Goal: Transaction & Acquisition: Download file/media

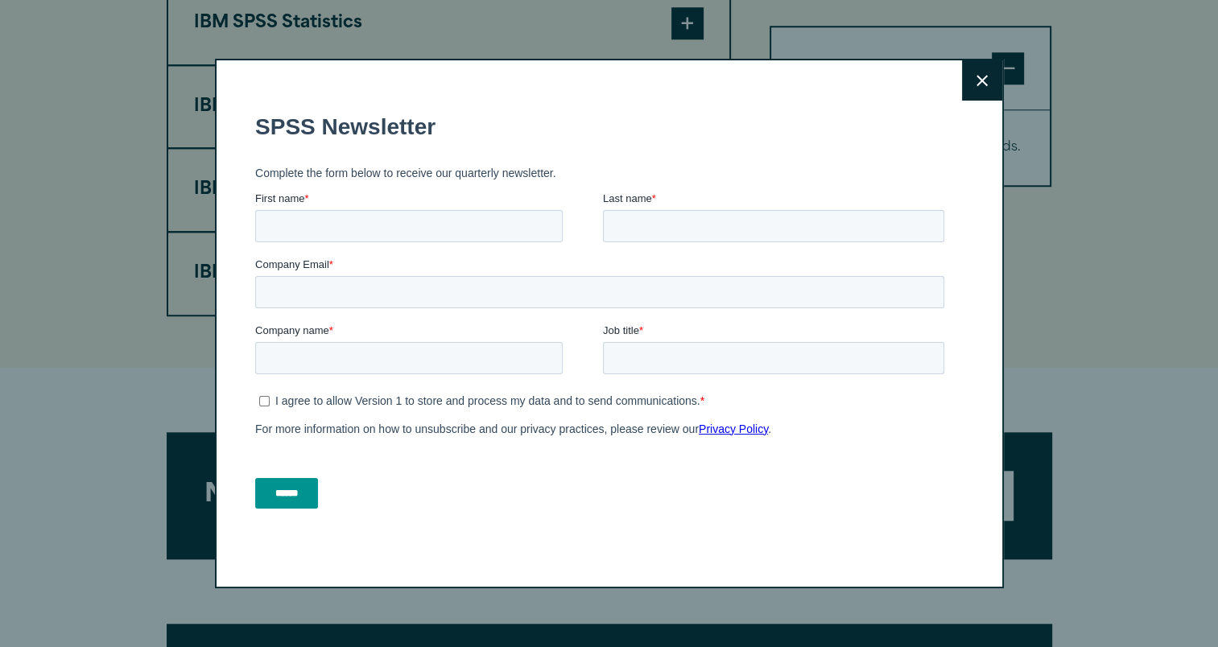
scroll to position [1491, 0]
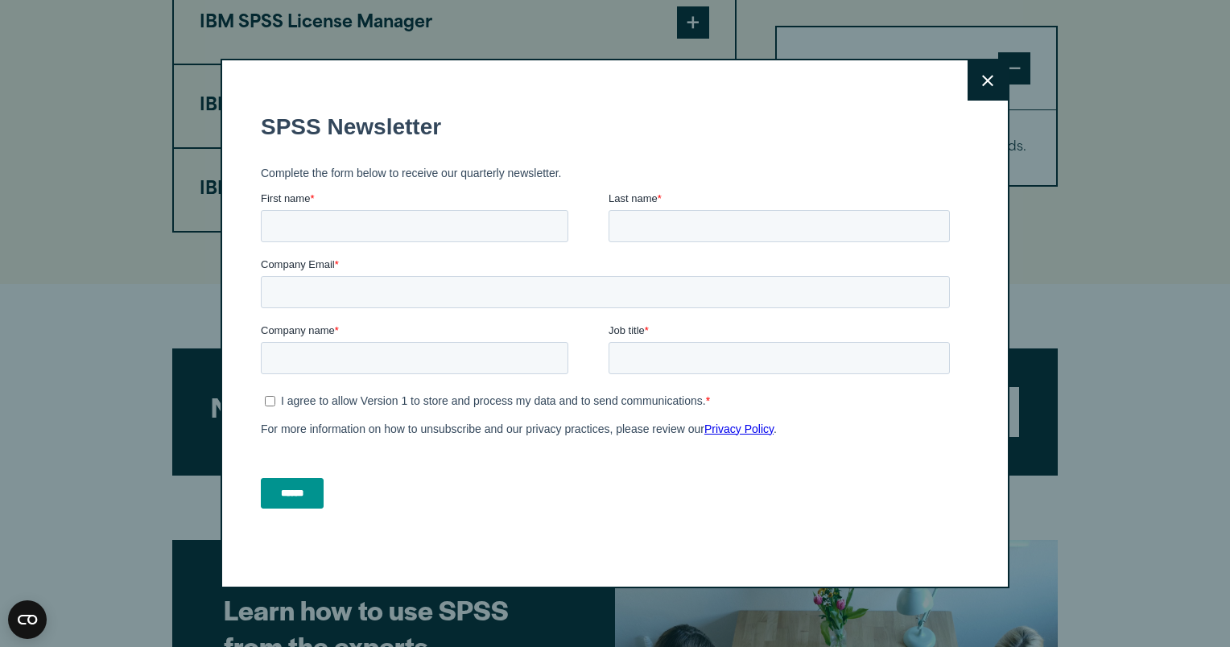
click at [983, 81] on icon at bounding box center [987, 80] width 11 height 11
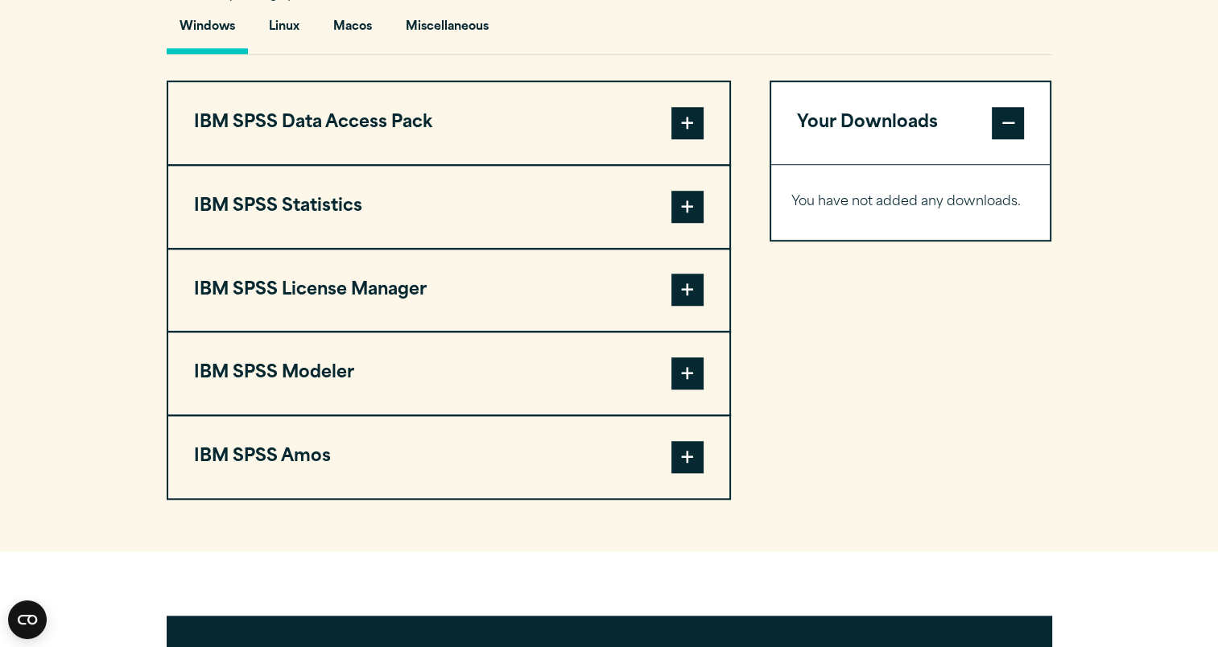
scroll to position [1220, 0]
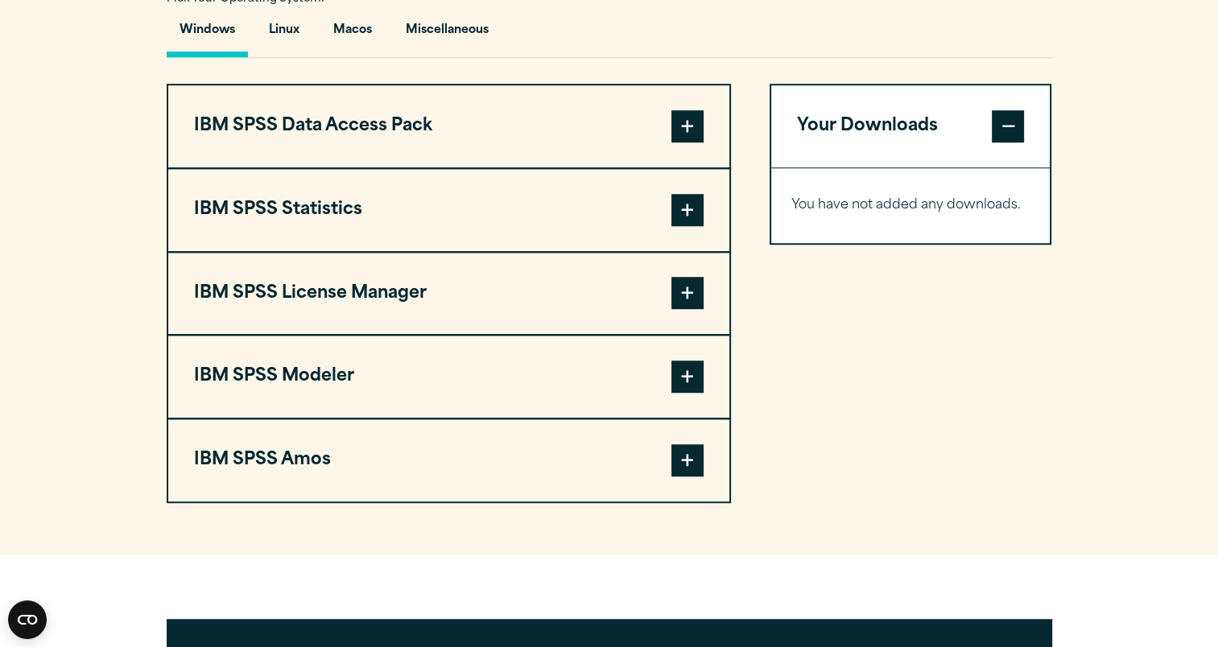
click at [691, 128] on span at bounding box center [687, 126] width 32 height 32
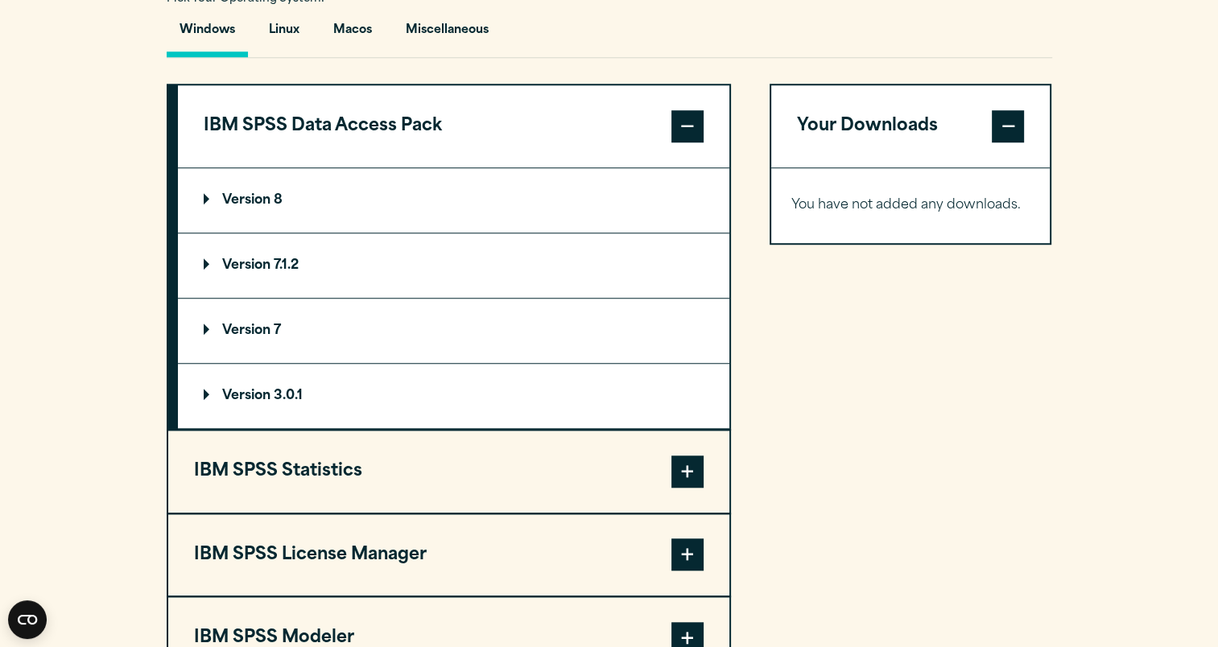
click at [266, 194] on p "Version 8" at bounding box center [243, 200] width 79 height 13
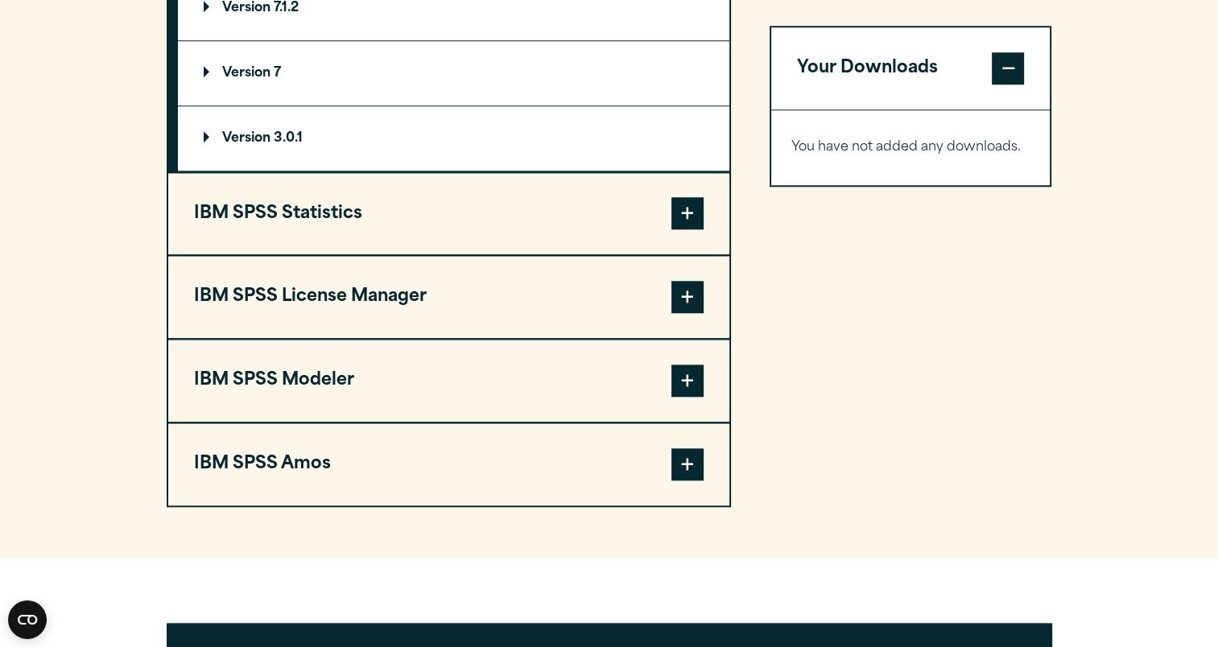
scroll to position [1561, 0]
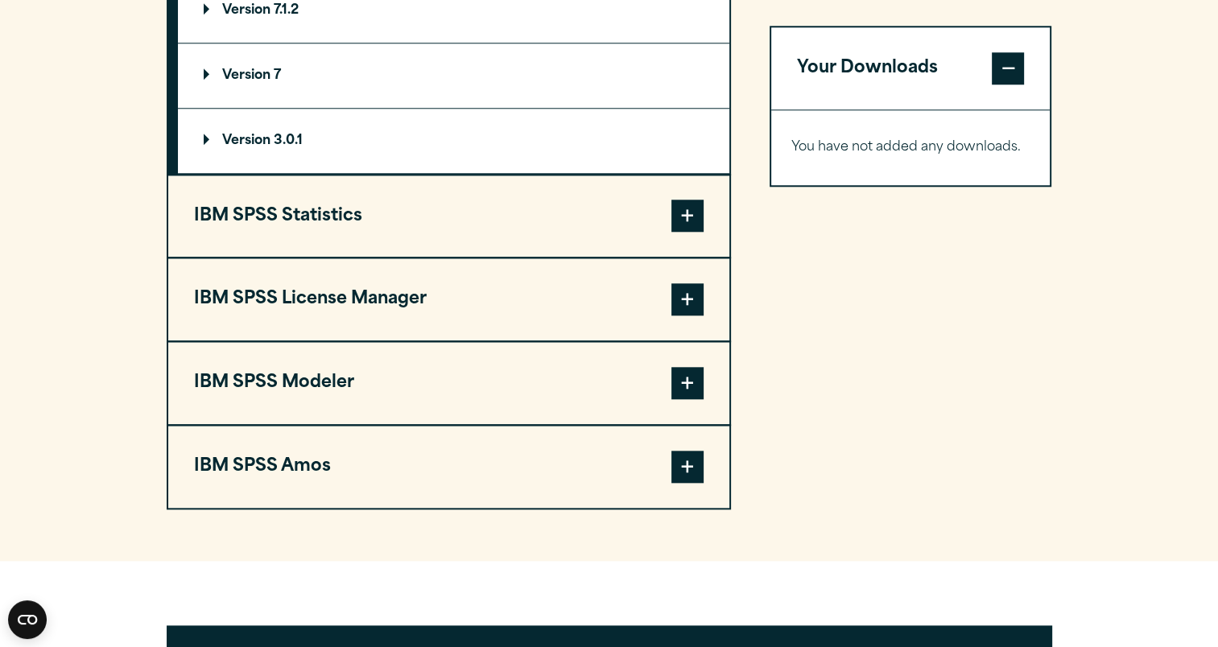
click at [682, 218] on span at bounding box center [687, 216] width 32 height 32
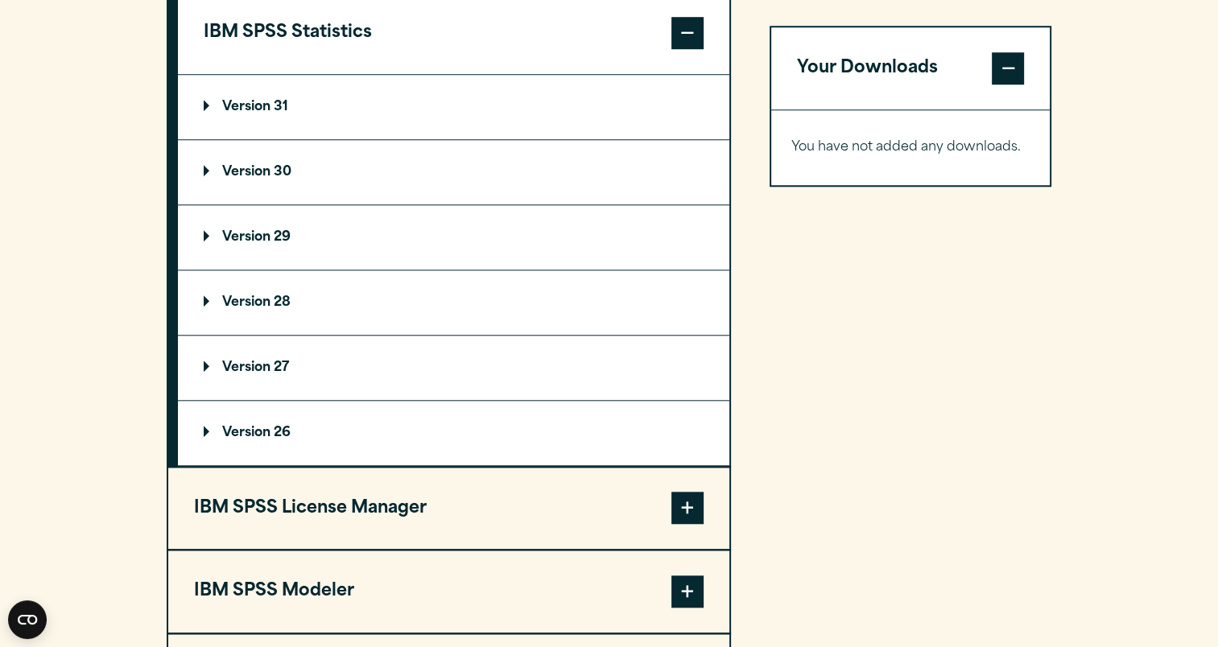
scroll to position [1330, 0]
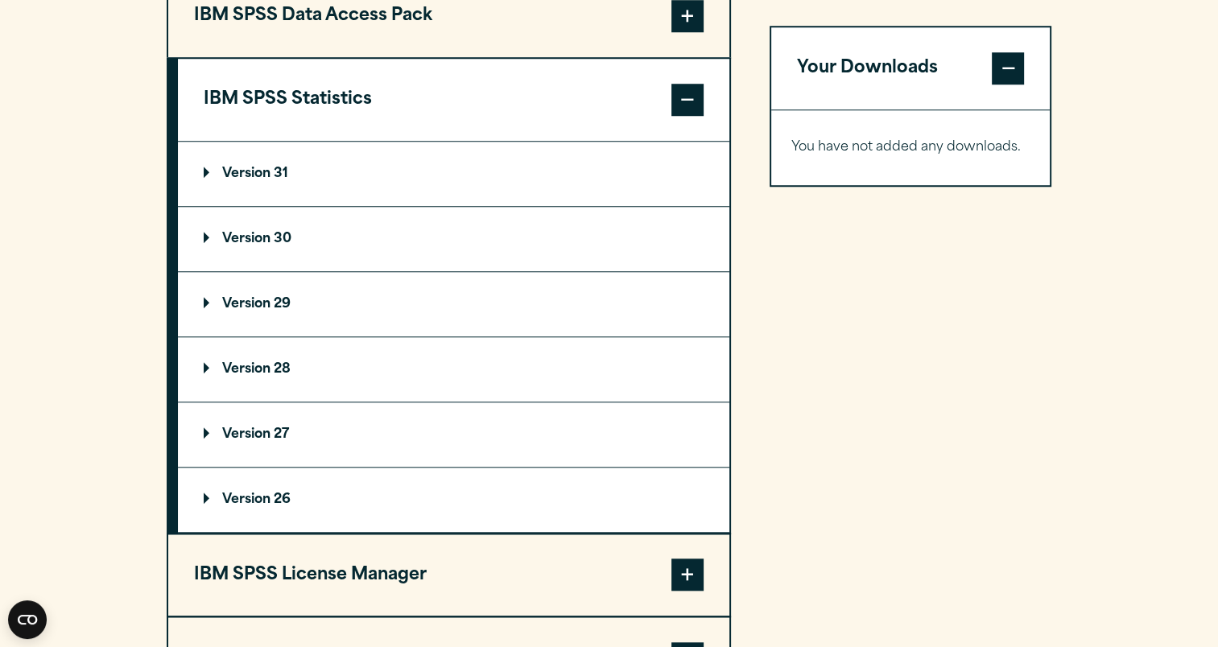
click at [276, 167] on p "Version 31" at bounding box center [246, 173] width 85 height 13
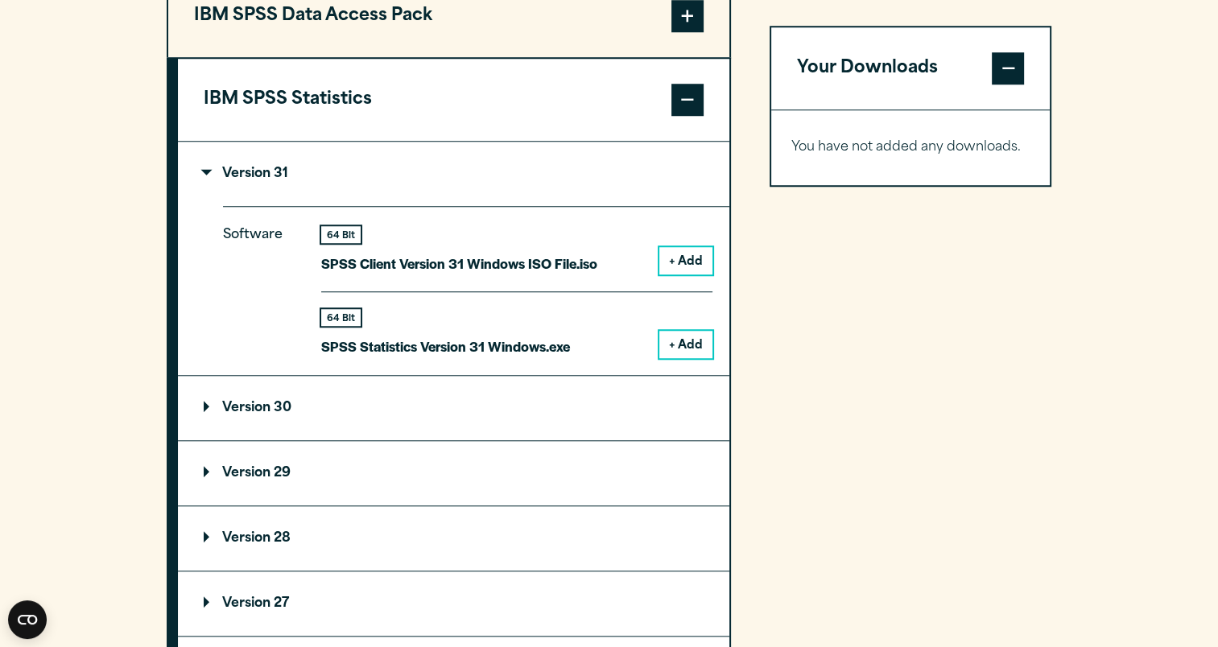
click at [695, 336] on button "+ Add" at bounding box center [685, 344] width 53 height 27
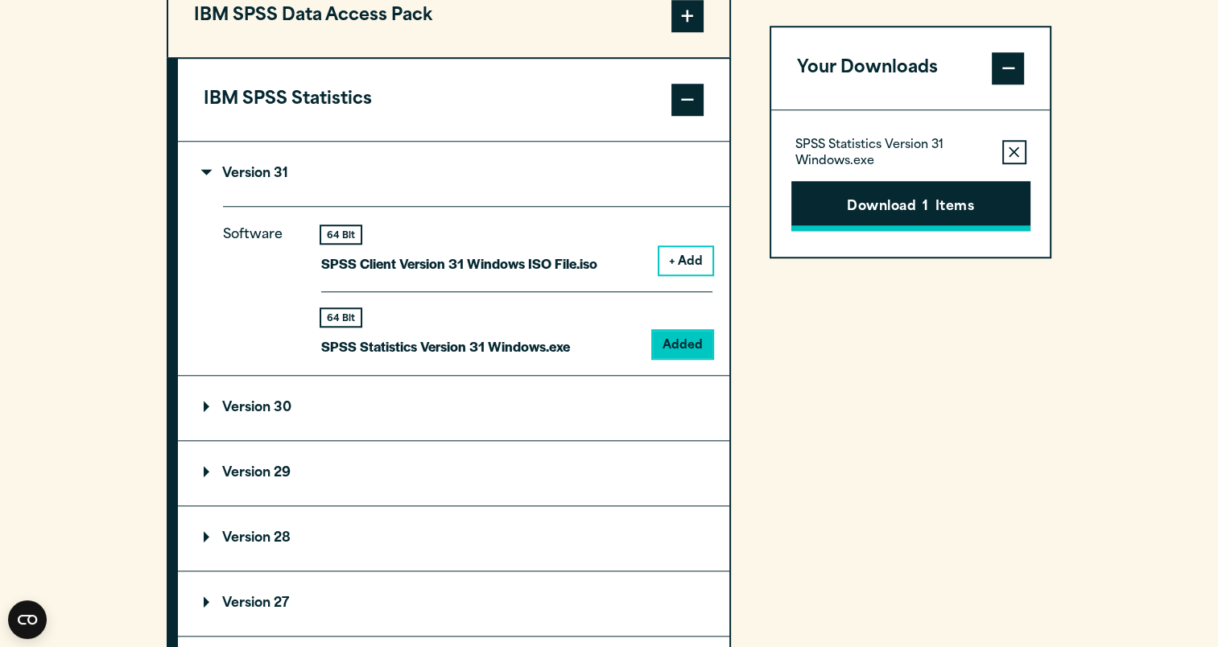
click at [858, 215] on button "Download 1 Items" at bounding box center [910, 206] width 239 height 50
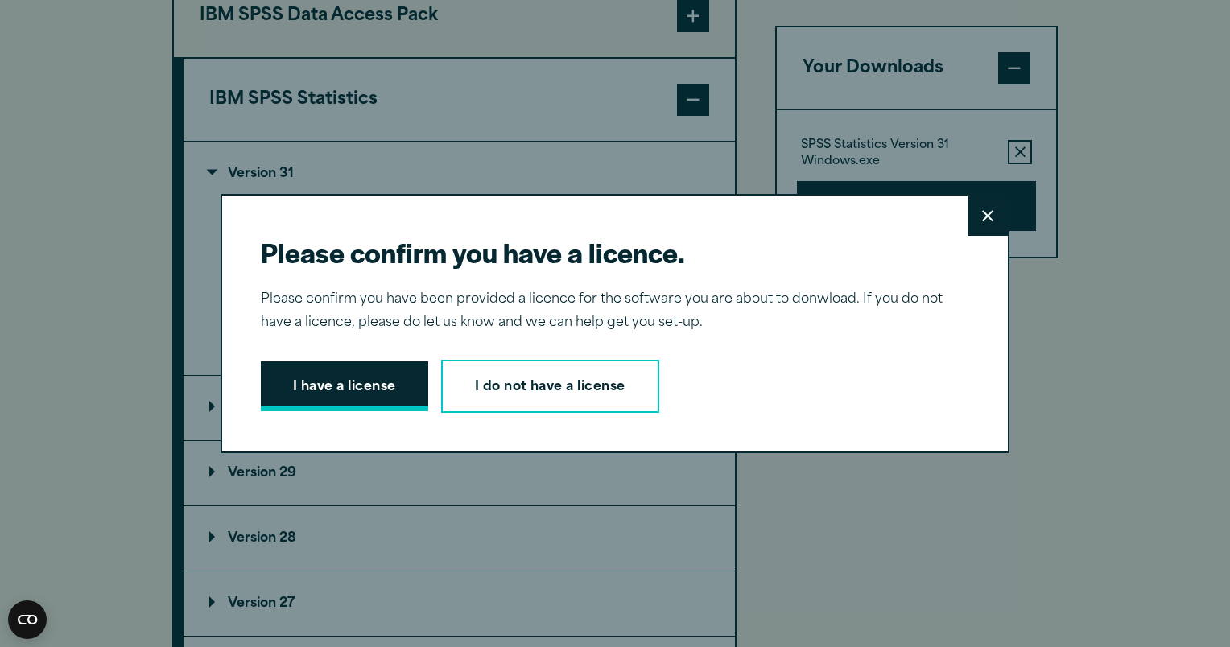
click at [388, 382] on button "I have a license" at bounding box center [344, 386] width 167 height 50
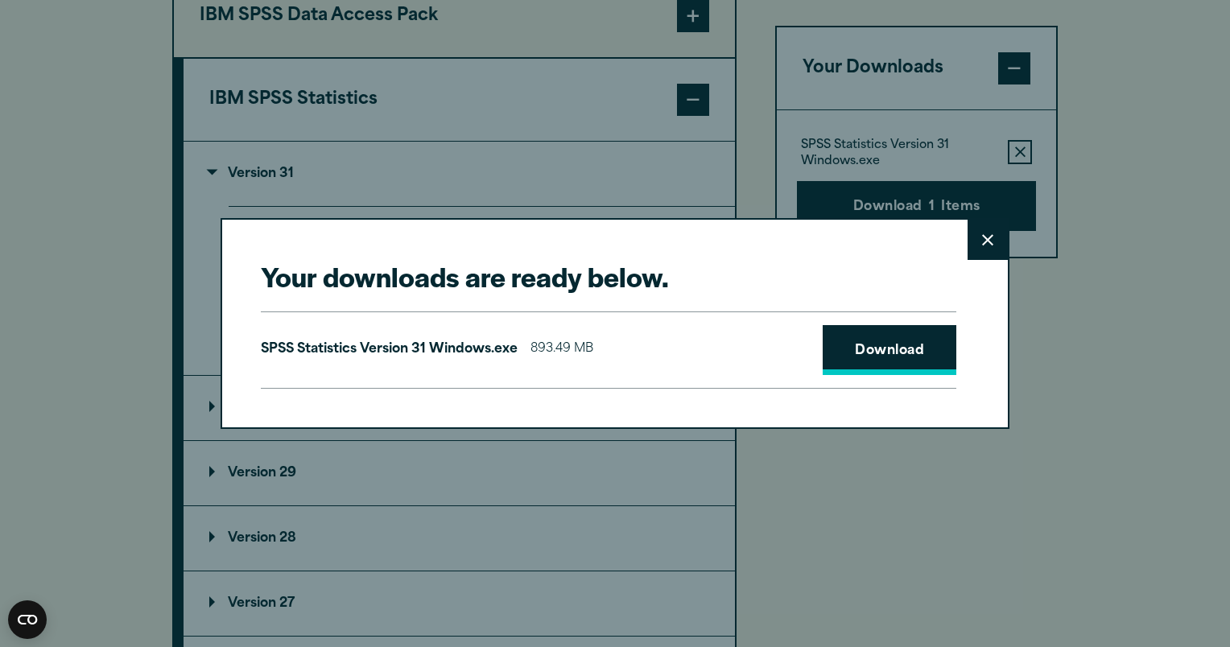
click at [892, 355] on link "Download" at bounding box center [890, 350] width 134 height 50
click at [879, 353] on link "Download" at bounding box center [890, 350] width 134 height 50
click at [968, 239] on button "Close" at bounding box center [987, 240] width 40 height 40
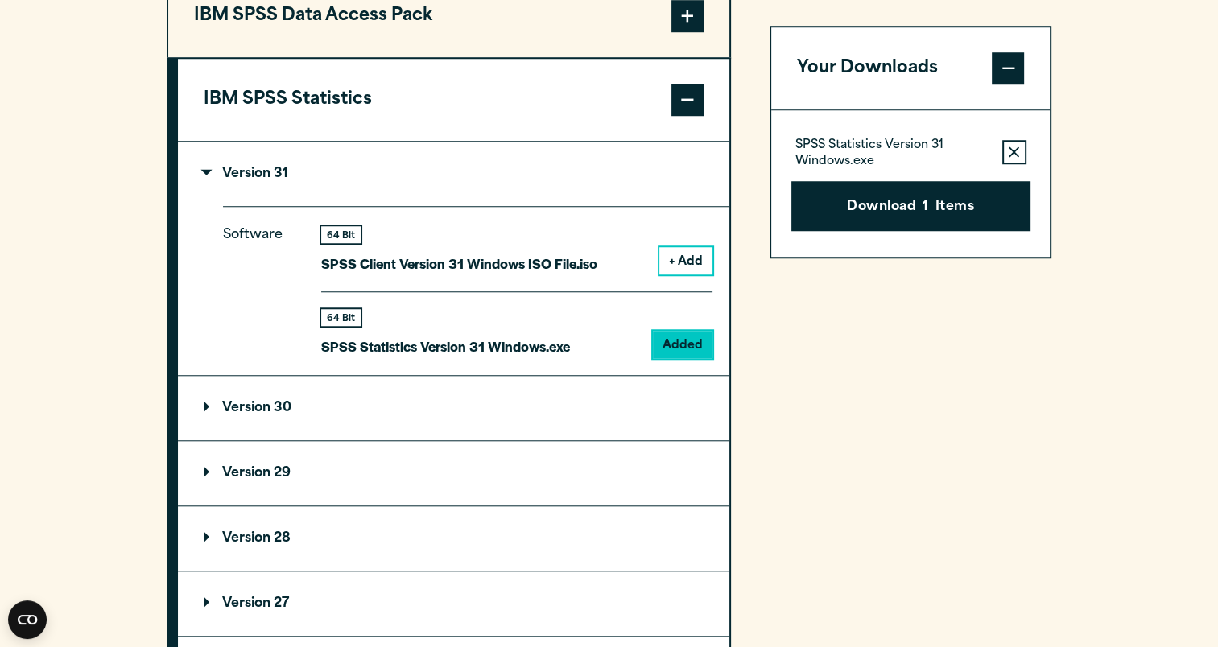
click at [576, 467] on summary "Version 29" at bounding box center [453, 473] width 551 height 64
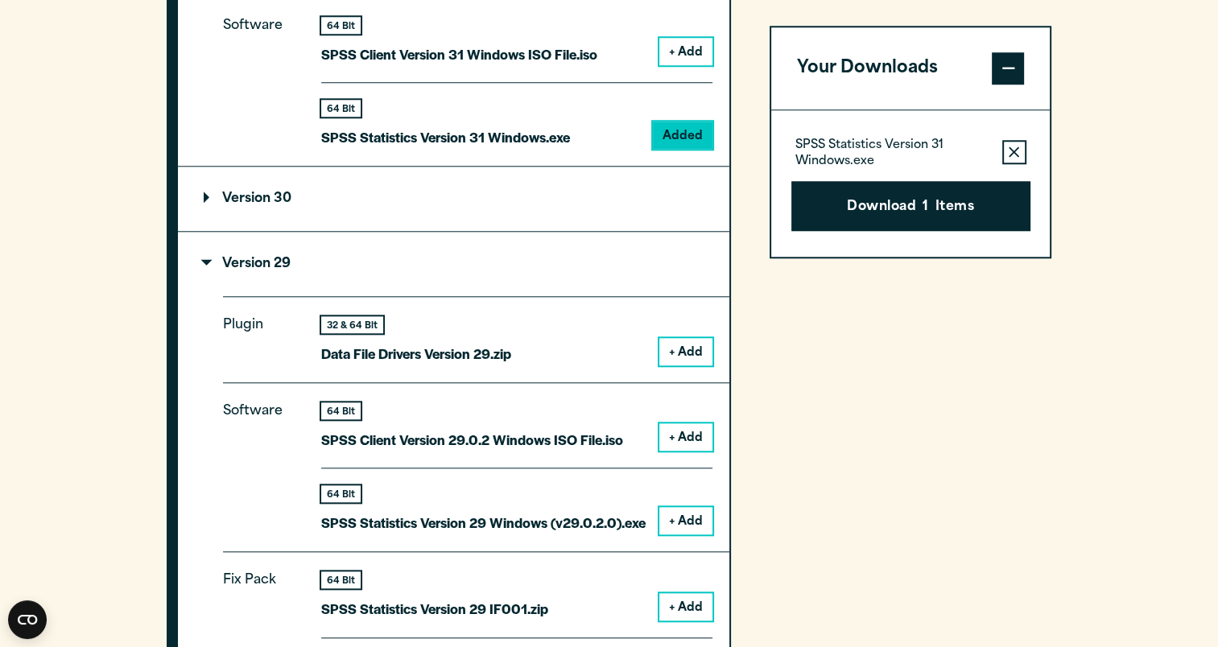
scroll to position [1535, 0]
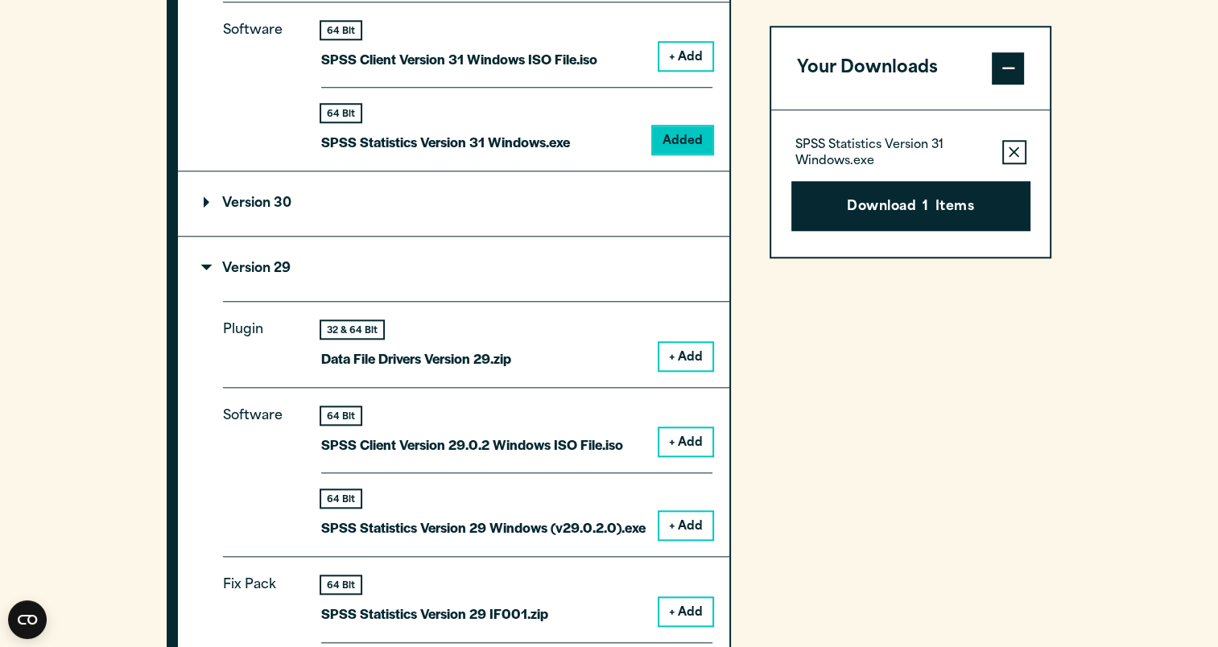
click at [1016, 156] on icon "button" at bounding box center [1013, 151] width 10 height 11
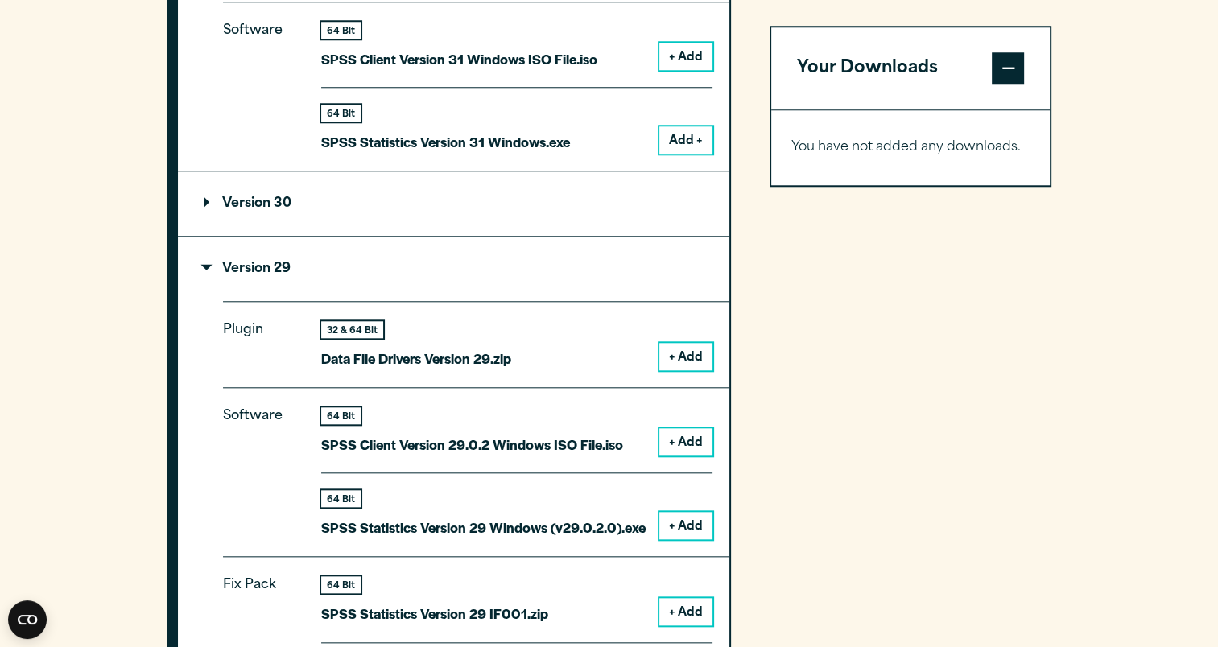
click at [685, 522] on button "+ Add" at bounding box center [685, 525] width 53 height 27
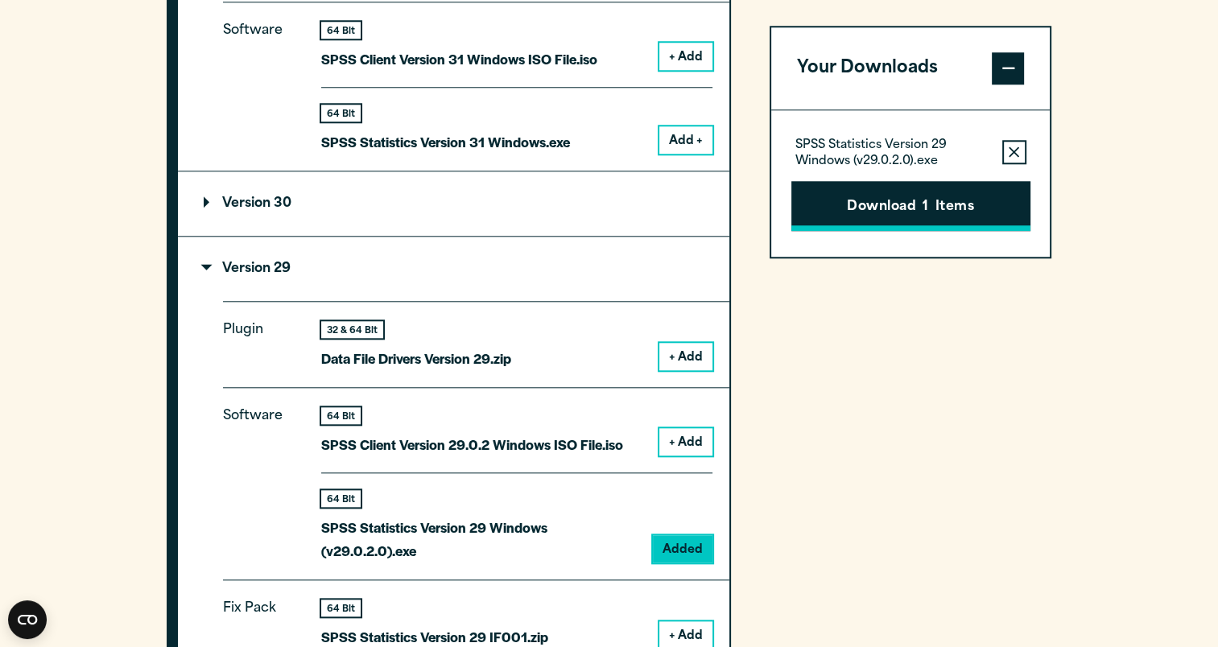
click at [858, 212] on button "Download 1 Items" at bounding box center [910, 206] width 239 height 50
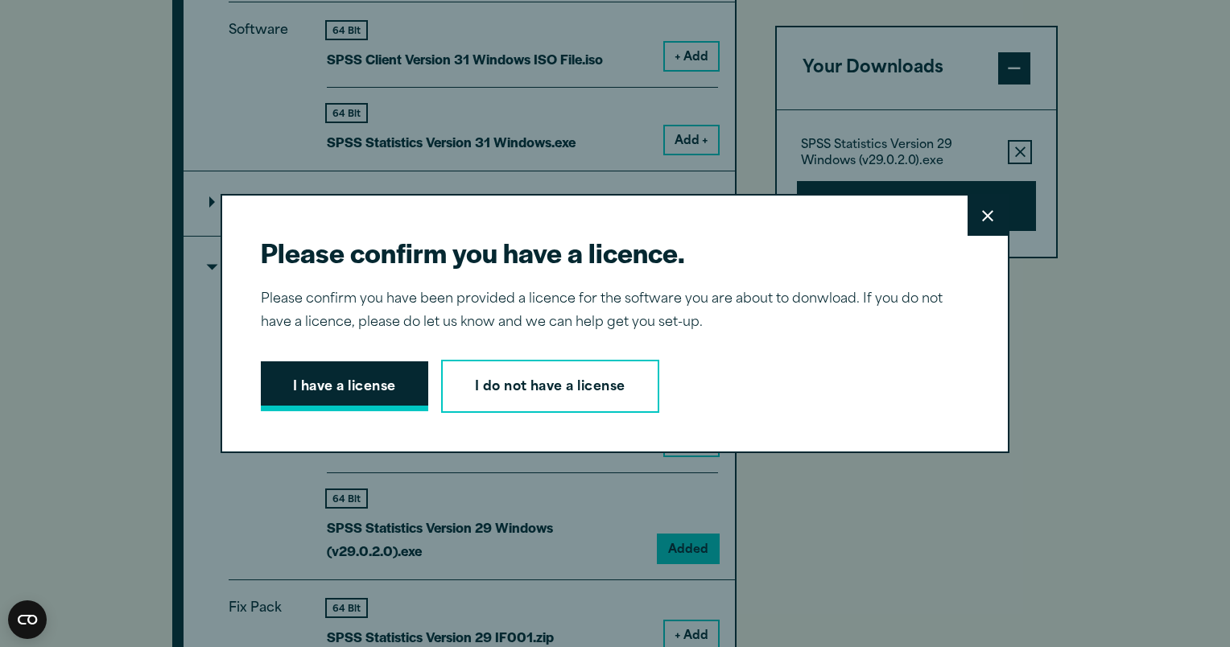
click at [393, 378] on button "I have a license" at bounding box center [344, 386] width 167 height 50
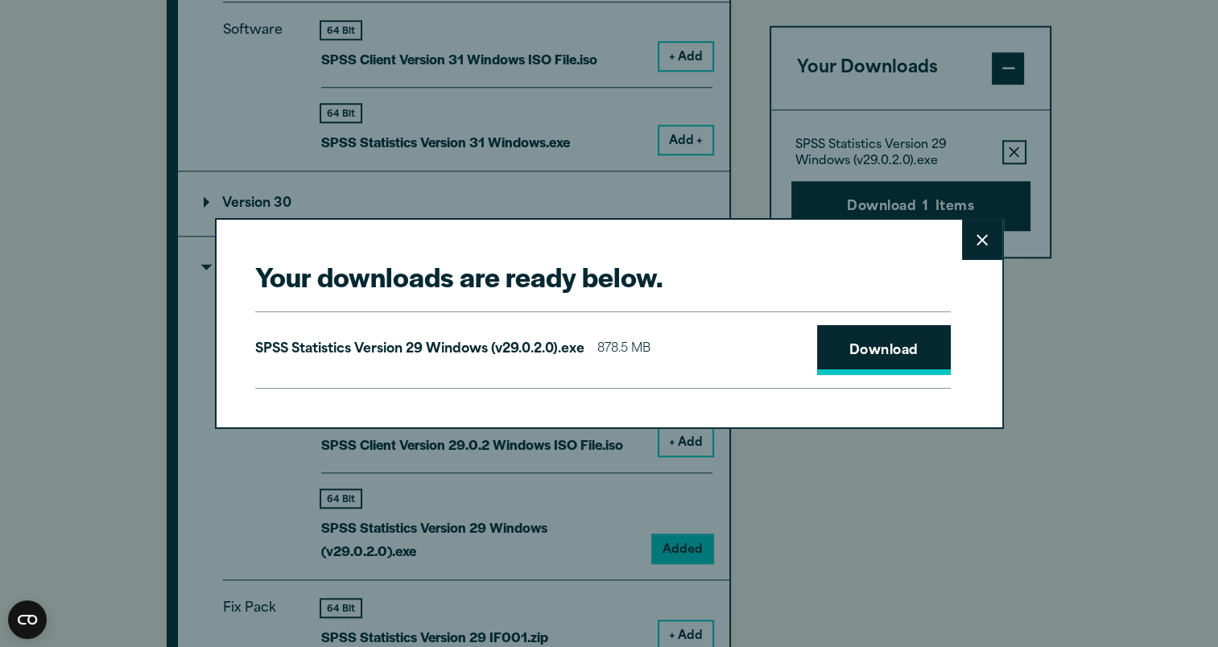
click at [869, 343] on link "Download" at bounding box center [884, 350] width 134 height 50
